Goal: Information Seeking & Learning: Learn about a topic

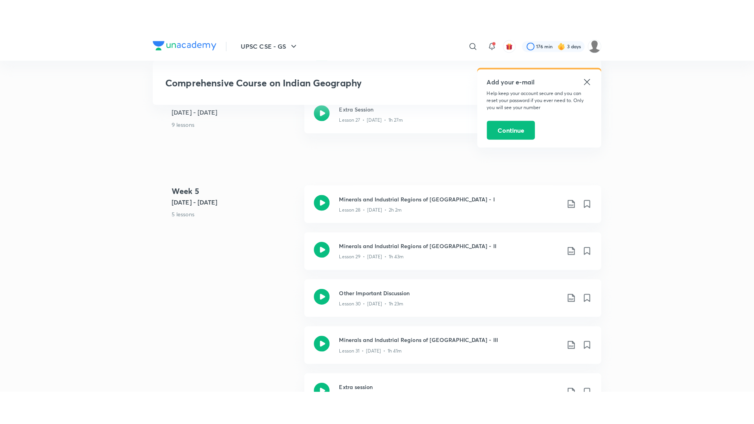
scroll to position [1822, 0]
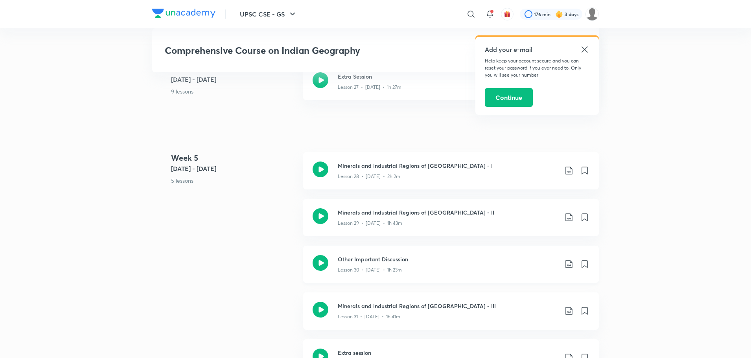
click at [314, 255] on icon at bounding box center [320, 263] width 16 height 16
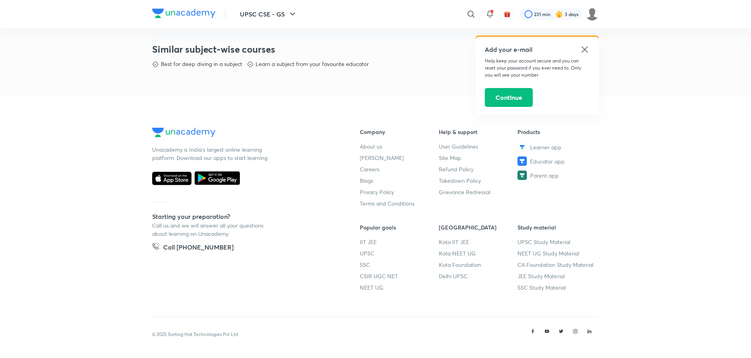
scroll to position [330, 0]
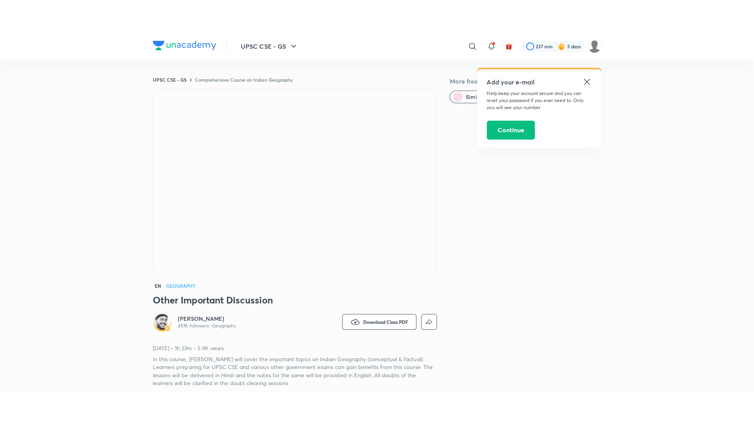
scroll to position [313, 0]
